Goal: Task Accomplishment & Management: Use online tool/utility

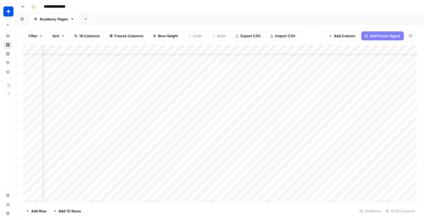
scroll to position [3680, 546]
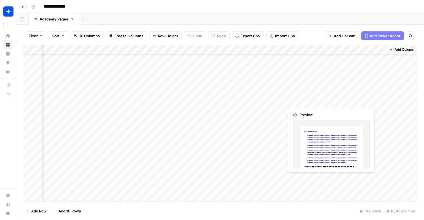
click at [302, 179] on div "Add Column" at bounding box center [220, 123] width 394 height 157
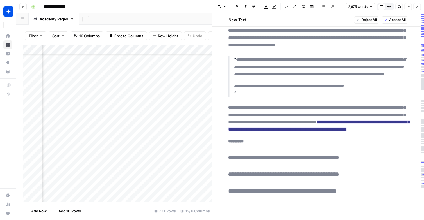
scroll to position [4159, 0]
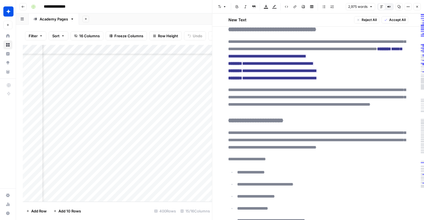
scroll to position [3680, 735]
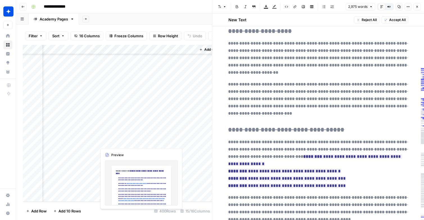
click at [109, 140] on div "Add Column" at bounding box center [117, 123] width 189 height 157
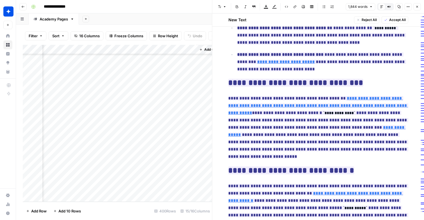
scroll to position [788, 0]
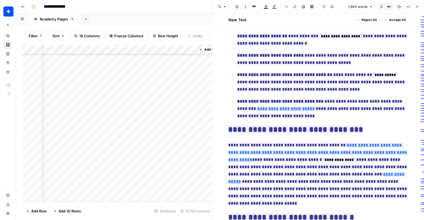
click at [103, 151] on div "Add Column" at bounding box center [117, 123] width 189 height 157
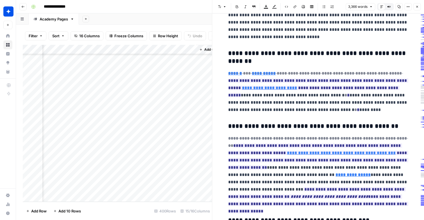
scroll to position [2412, 0]
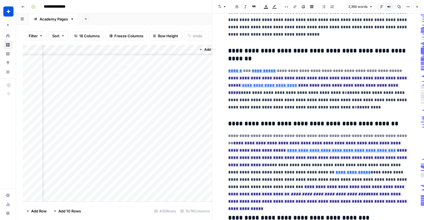
click at [109, 160] on div "Add Column" at bounding box center [117, 123] width 189 height 157
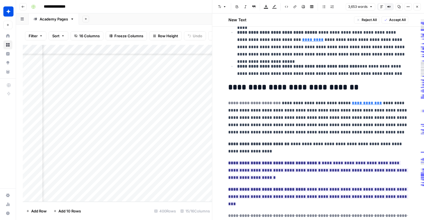
scroll to position [3680, 667]
click at [107, 140] on div "Add Column" at bounding box center [117, 123] width 189 height 157
click at [109, 149] on div "Add Column" at bounding box center [117, 123] width 189 height 157
click at [109, 159] on div "Add Column" at bounding box center [117, 123] width 189 height 157
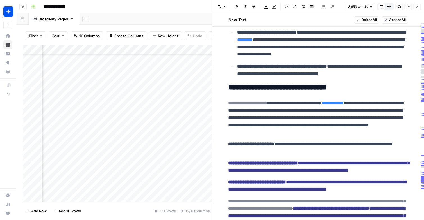
scroll to position [3680, 751]
click at [94, 179] on div "Add Column" at bounding box center [117, 123] width 189 height 157
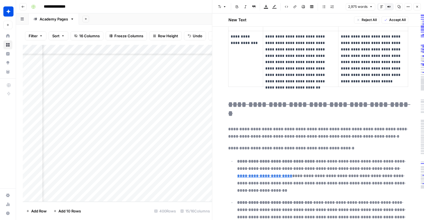
scroll to position [3680, 702]
click at [150, 140] on div "Add Column" at bounding box center [117, 123] width 189 height 157
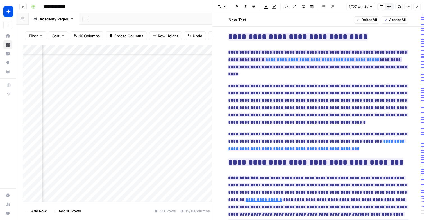
scroll to position [949, 0]
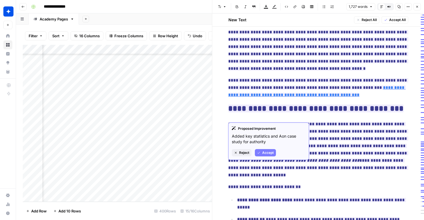
click at [279, 121] on p "**********" at bounding box center [318, 150] width 180 height 58
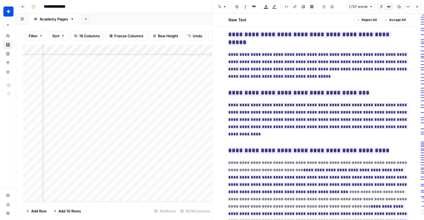
scroll to position [1482, 0]
